Goal: Transaction & Acquisition: Book appointment/travel/reservation

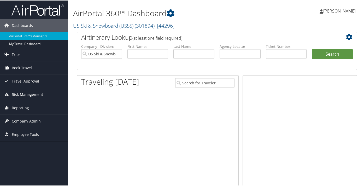
click at [22, 68] on span "Book Travel" at bounding box center [22, 67] width 20 height 13
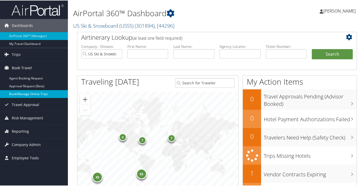
click at [22, 95] on link "Book/Manage Online Trips" at bounding box center [34, 94] width 68 height 8
